Goal: Contribute content

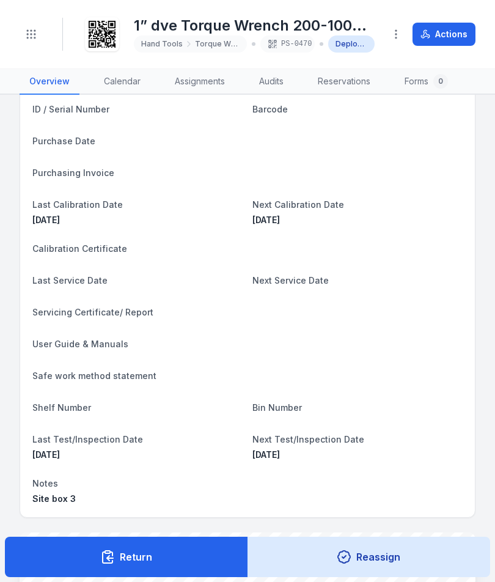
scroll to position [154, 0]
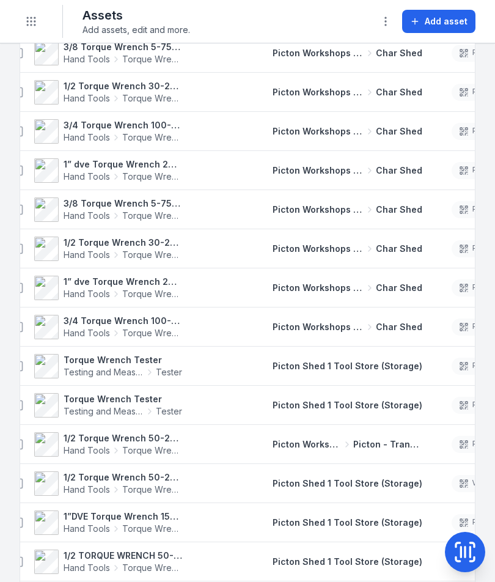
scroll to position [0, 20]
click at [118, 319] on strong "3/4 Torque Wrench 100-600 ft/lbs 4575" at bounding box center [122, 321] width 119 height 12
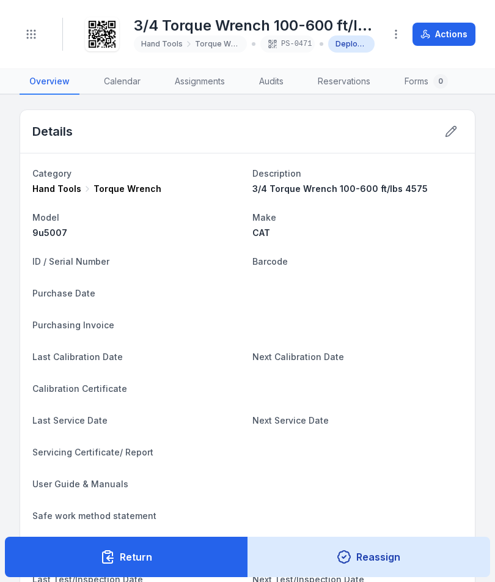
click at [449, 133] on icon at bounding box center [451, 131] width 12 height 12
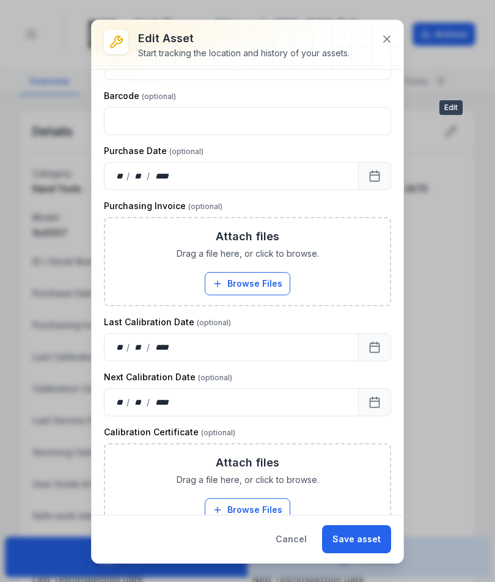
scroll to position [287, 0]
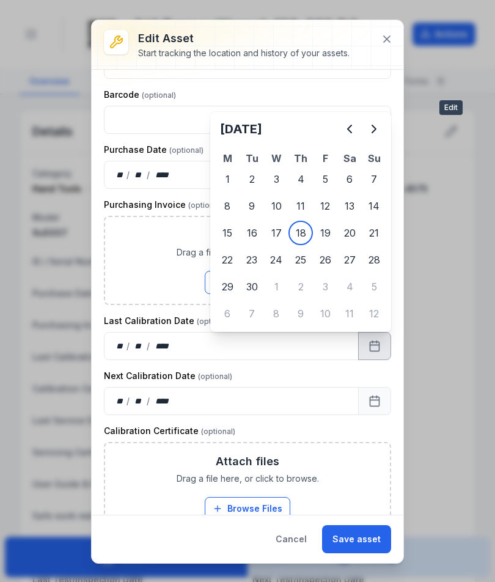
click at [349, 124] on icon "Previous" at bounding box center [349, 129] width 15 height 15
click at [348, 120] on button "Previous" at bounding box center [349, 129] width 24 height 24
click at [347, 120] on button "Previous" at bounding box center [349, 129] width 24 height 24
click at [345, 128] on icon "Previous" at bounding box center [349, 129] width 15 height 15
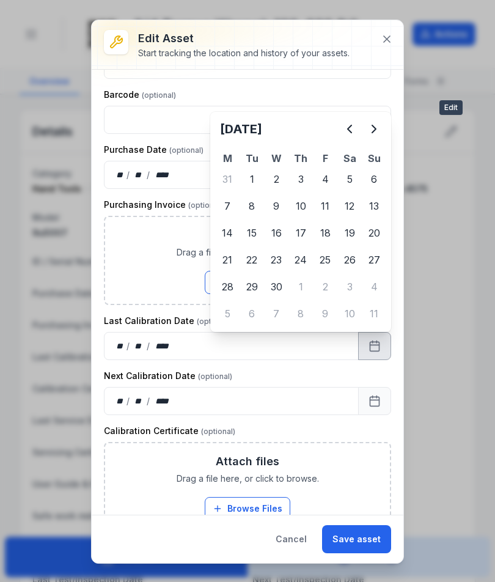
click at [345, 132] on icon "Previous" at bounding box center [349, 129] width 15 height 15
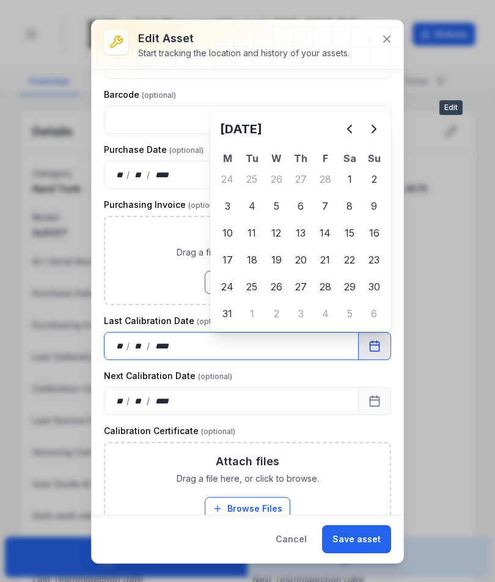
click at [229, 255] on span "Drag a file here, or click to browse." at bounding box center [248, 252] width 142 height 12
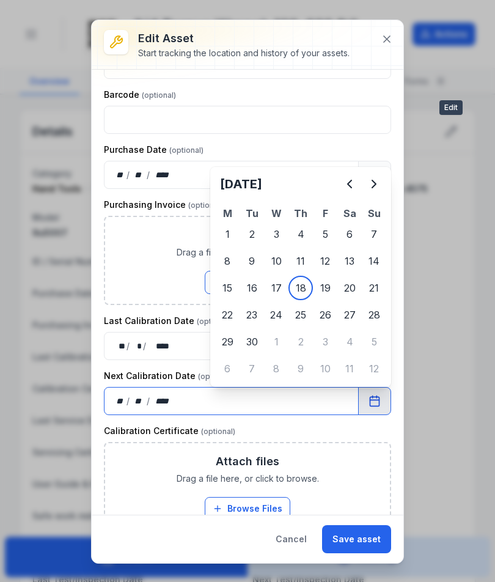
click at [284, 288] on button "Browse Files" at bounding box center [248, 282] width 86 height 23
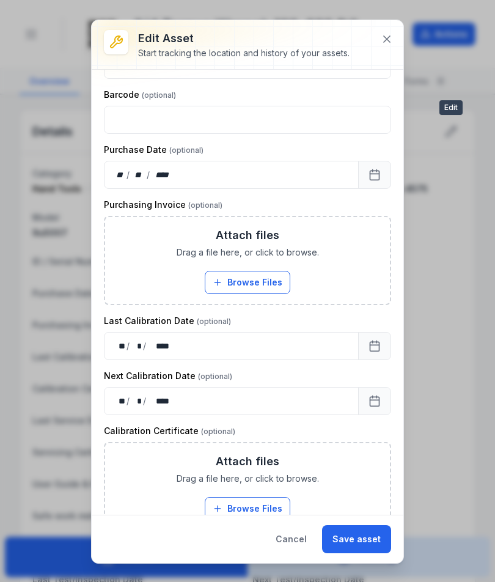
click at [367, 542] on button "Save asset" at bounding box center [356, 539] width 69 height 28
